Goal: Information Seeking & Learning: Learn about a topic

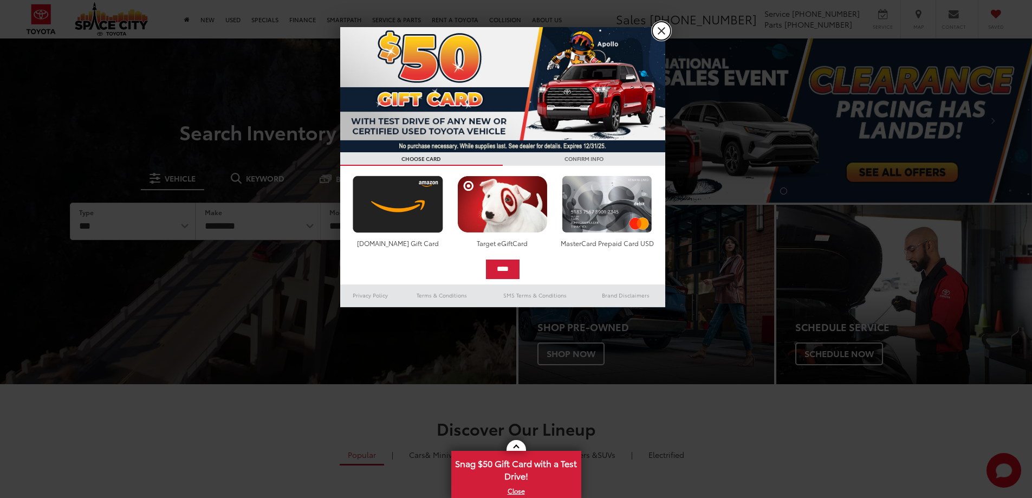
click at [657, 24] on link "X" at bounding box center [661, 31] width 18 height 18
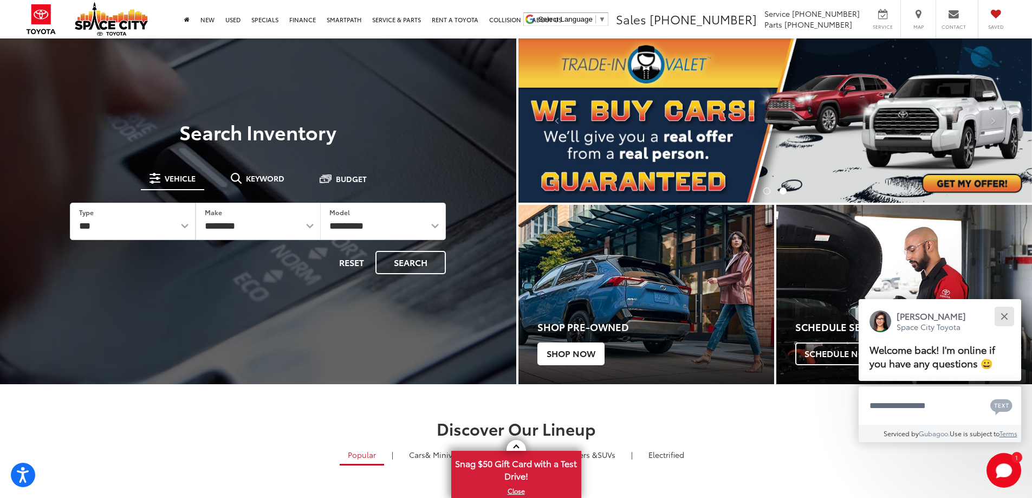
click at [1004, 318] on button "Close" at bounding box center [1003, 315] width 23 height 23
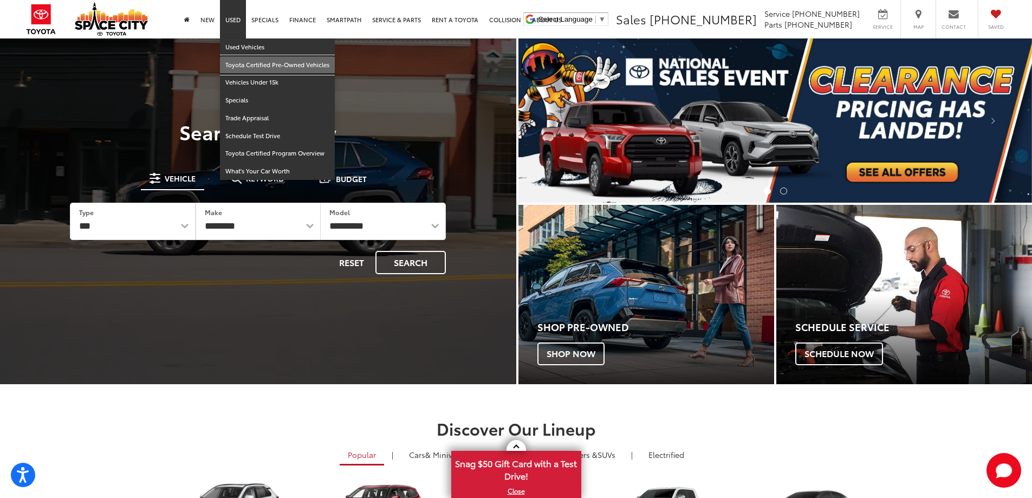
click at [257, 67] on link "Toyota Certified Pre-Owned Vehicles" at bounding box center [277, 65] width 115 height 18
